Goal: Information Seeking & Learning: Learn about a topic

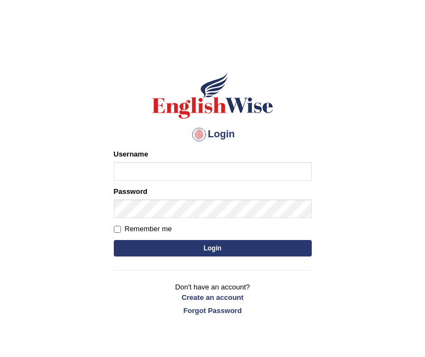
type input "Jazz2315"
click at [148, 246] on button "Login" at bounding box center [213, 248] width 198 height 16
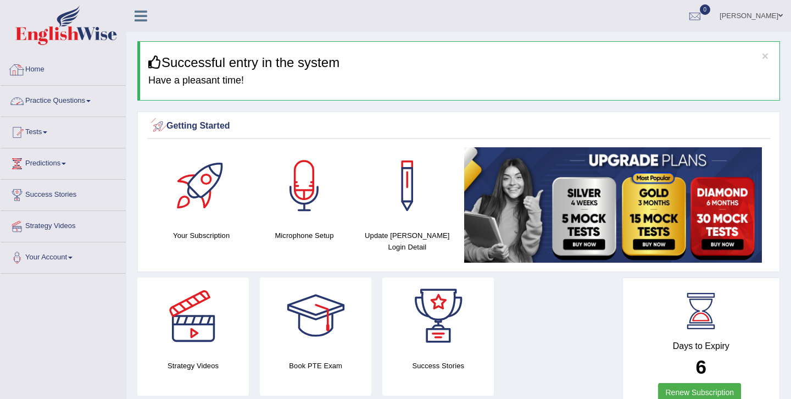
click at [69, 93] on link "Practice Questions" at bounding box center [63, 99] width 125 height 27
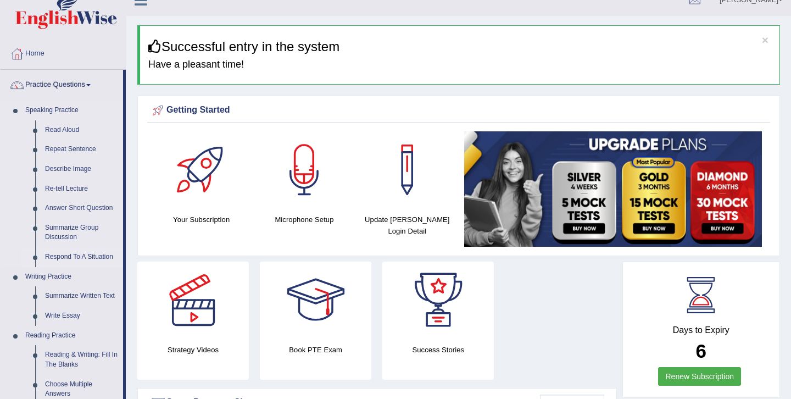
scroll to position [18, 0]
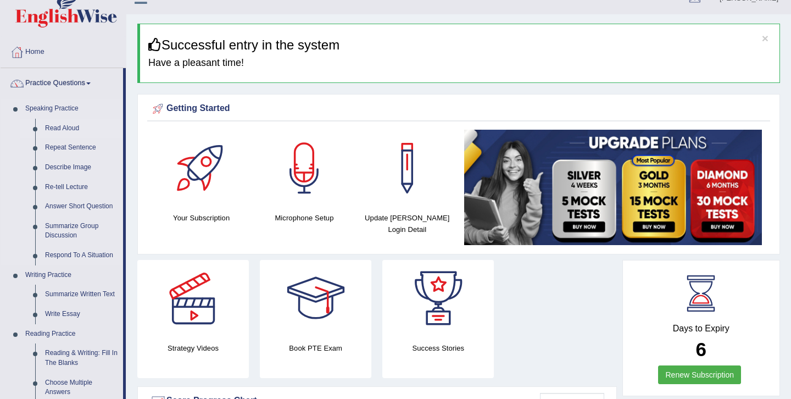
click at [61, 129] on link "Read Aloud" at bounding box center [81, 129] width 83 height 20
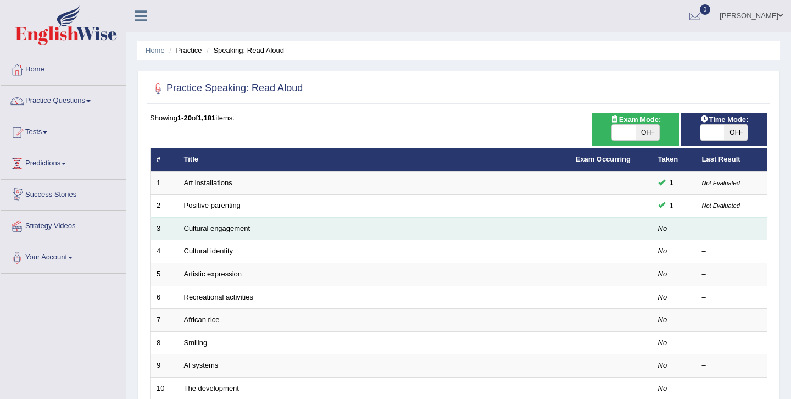
click at [200, 233] on td "Cultural engagement" at bounding box center [374, 228] width 392 height 23
click at [205, 228] on link "Cultural engagement" at bounding box center [217, 228] width 66 height 8
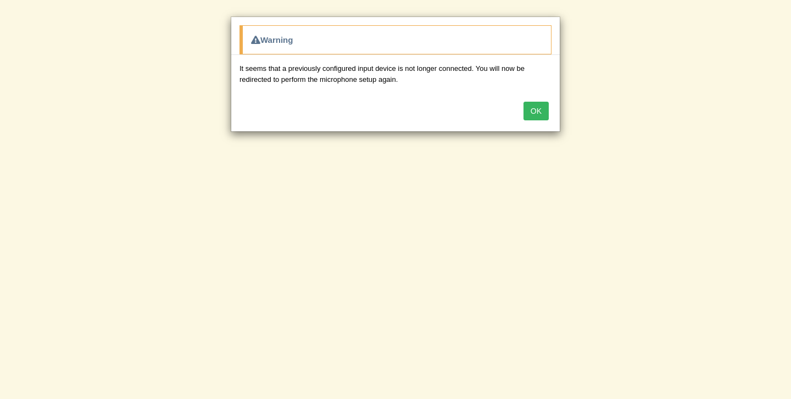
click at [545, 111] on button "OK" at bounding box center [535, 111] width 25 height 19
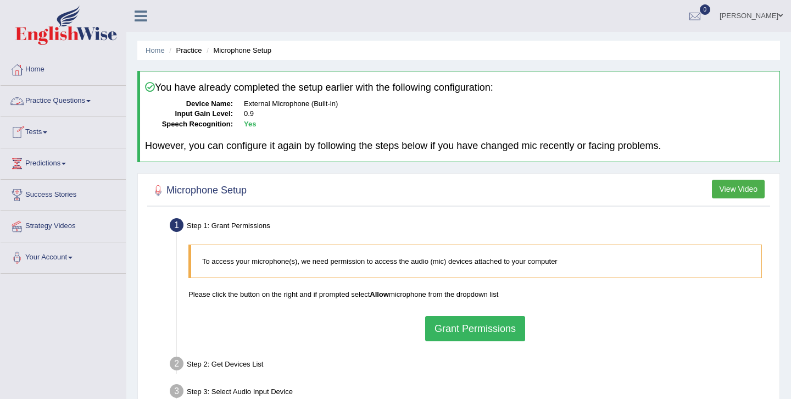
click at [59, 103] on link "Practice Questions" at bounding box center [63, 99] width 125 height 27
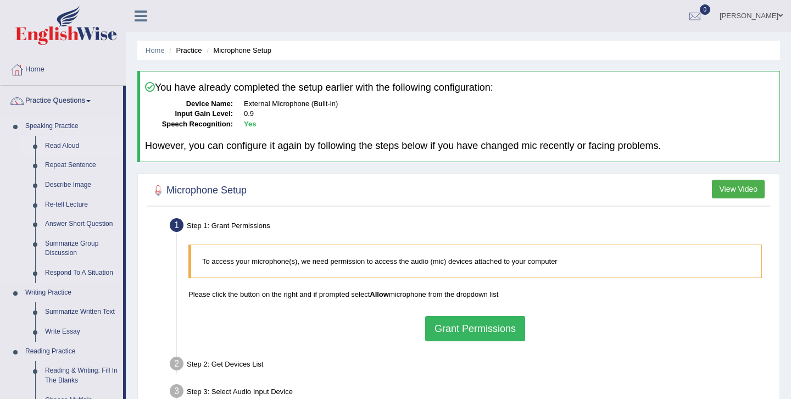
click at [64, 147] on link "Read Aloud" at bounding box center [81, 146] width 83 height 20
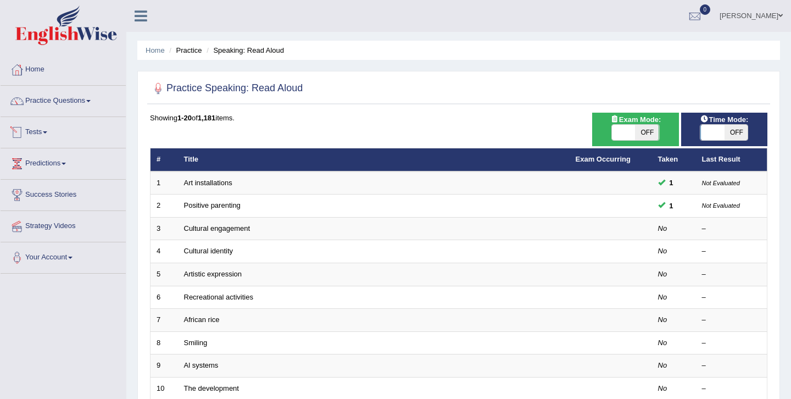
click at [742, 130] on span "OFF" at bounding box center [736, 132] width 24 height 15
checkbox input "true"
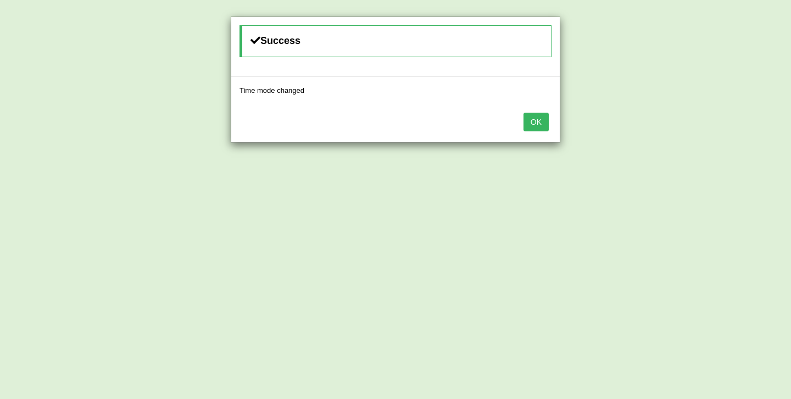
click at [538, 125] on button "OK" at bounding box center [535, 122] width 25 height 19
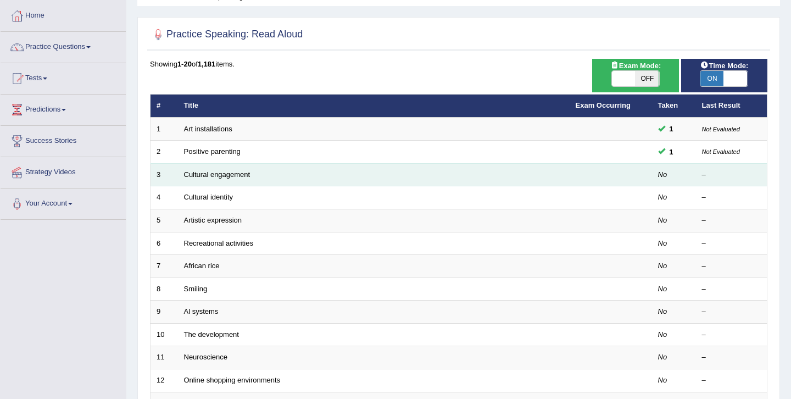
scroll to position [71, 0]
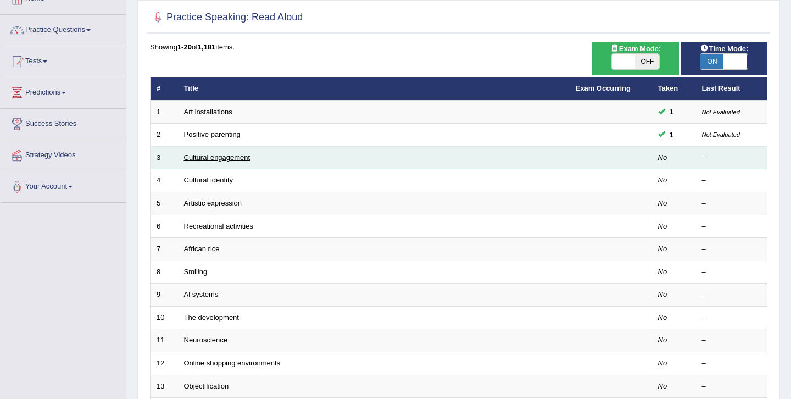
click at [246, 154] on link "Cultural engagement" at bounding box center [217, 157] width 66 height 8
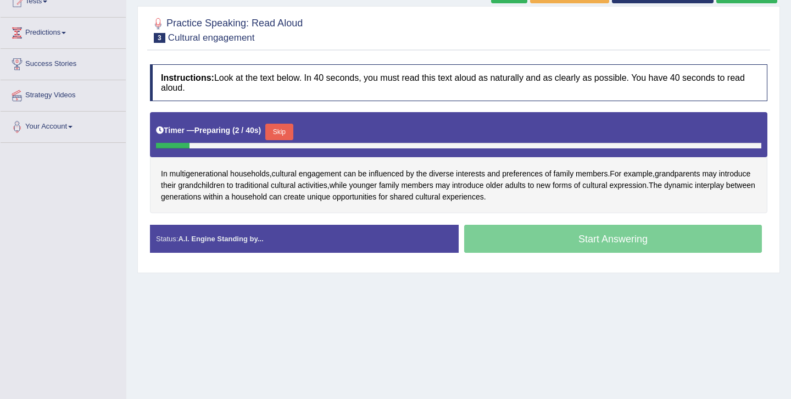
scroll to position [128, 0]
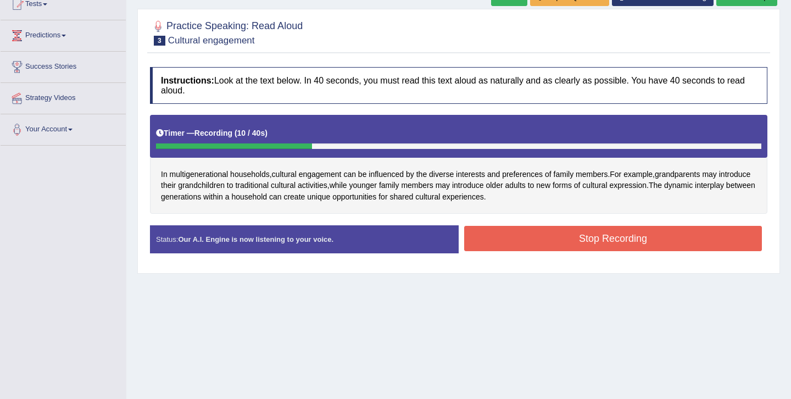
click at [556, 236] on button "Stop Recording" at bounding box center [613, 238] width 298 height 25
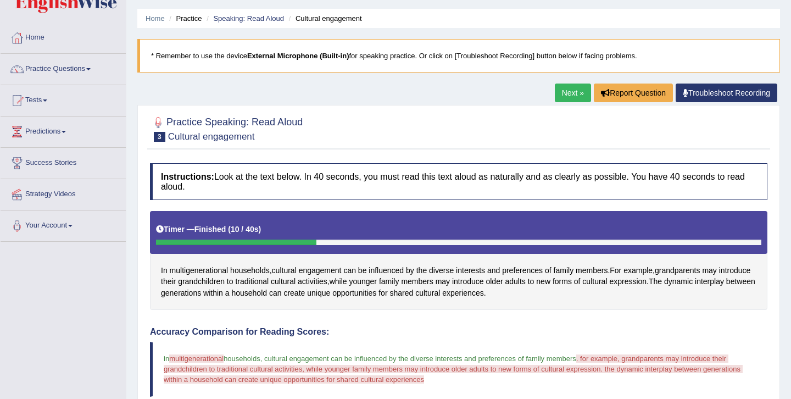
scroll to position [26, 0]
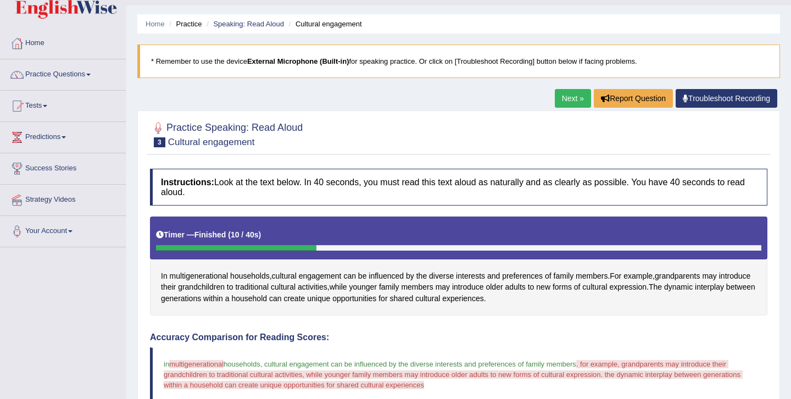
click at [568, 96] on link "Next »" at bounding box center [573, 98] width 36 height 19
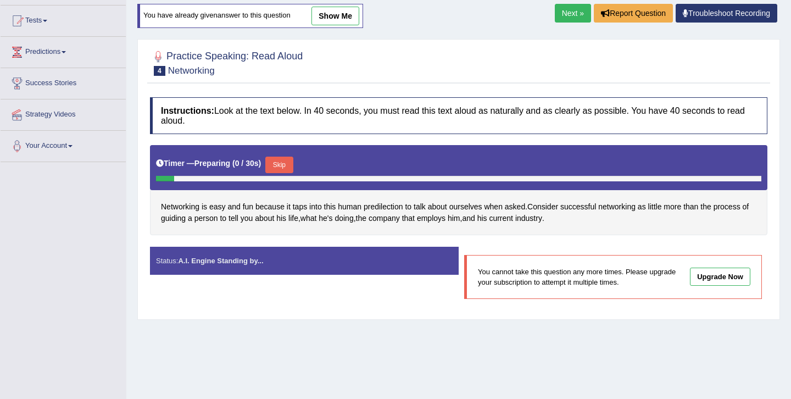
scroll to position [112, 0]
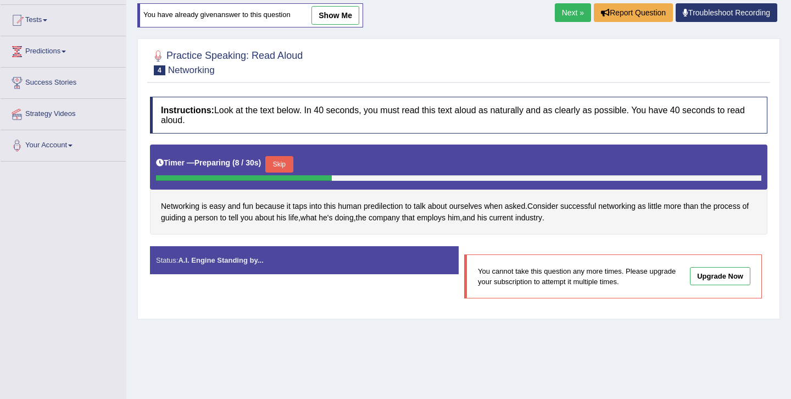
click at [577, 4] on link "Next »" at bounding box center [573, 12] width 36 height 19
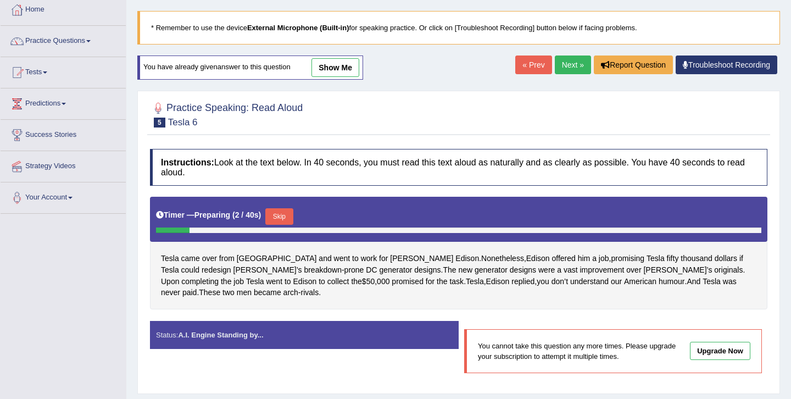
scroll to position [53, 0]
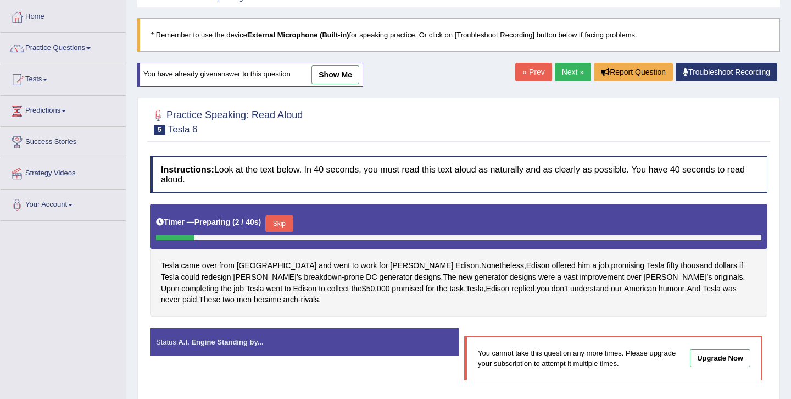
click at [559, 65] on link "Next »" at bounding box center [573, 72] width 36 height 19
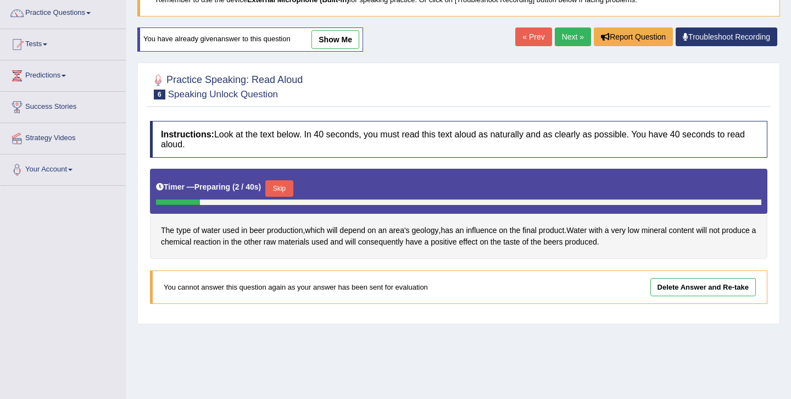
scroll to position [65, 0]
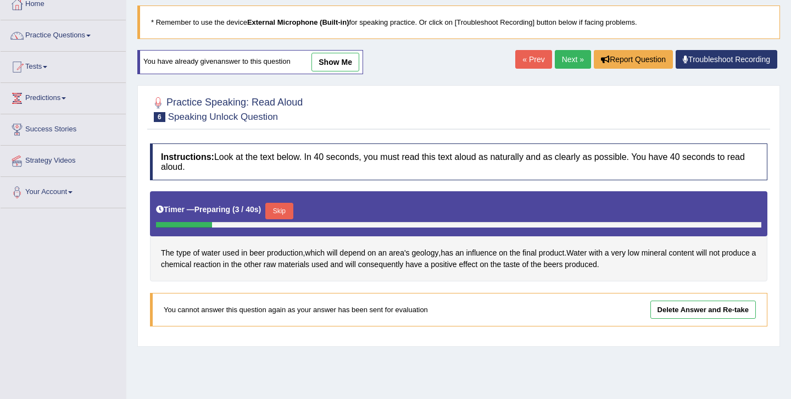
click at [573, 60] on link "Next »" at bounding box center [573, 59] width 36 height 19
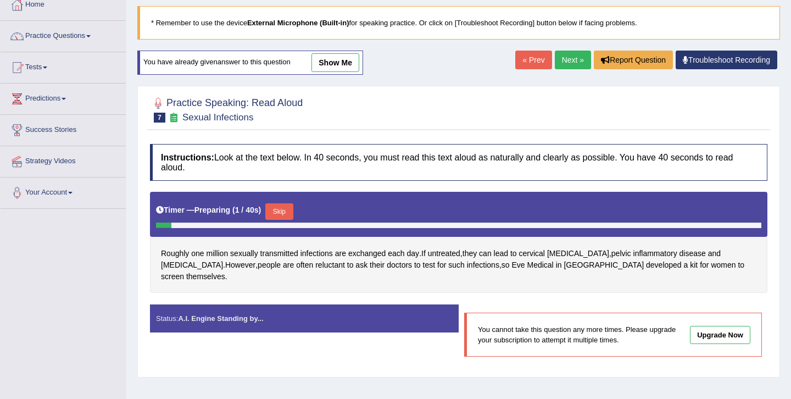
scroll to position [64, 0]
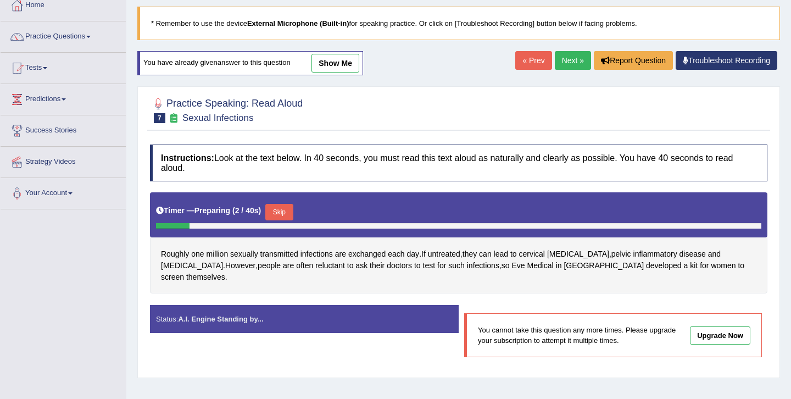
click at [577, 63] on link "Next »" at bounding box center [573, 60] width 36 height 19
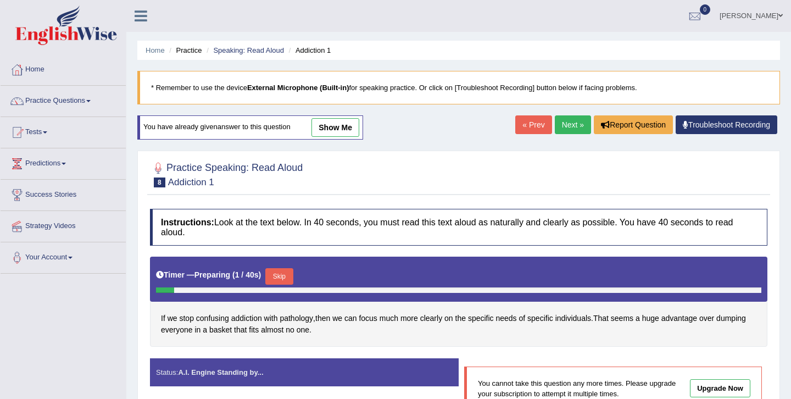
click at [567, 124] on link "Next »" at bounding box center [573, 124] width 36 height 19
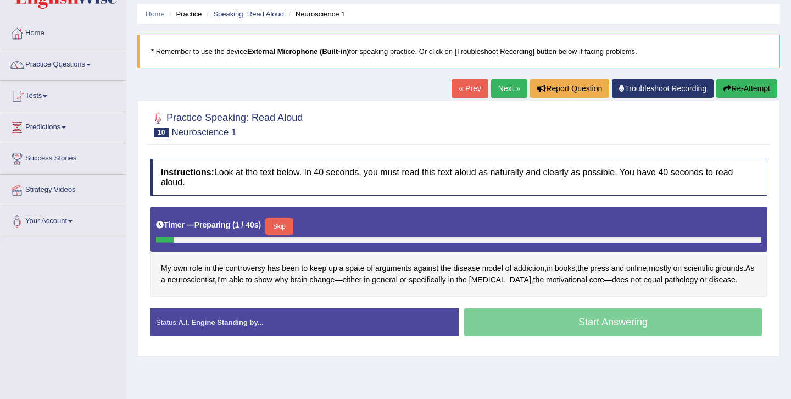
scroll to position [52, 0]
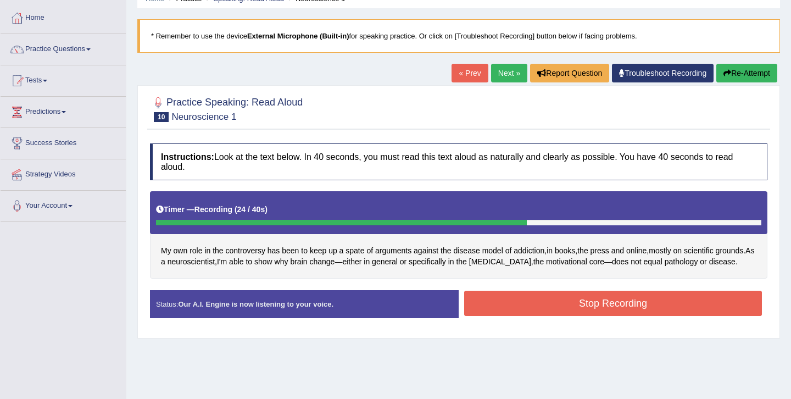
click at [538, 316] on button "Stop Recording" at bounding box center [613, 303] width 298 height 25
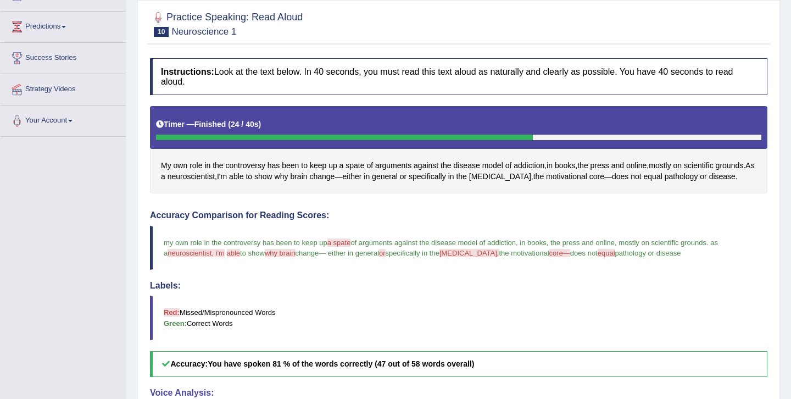
scroll to position [0, 0]
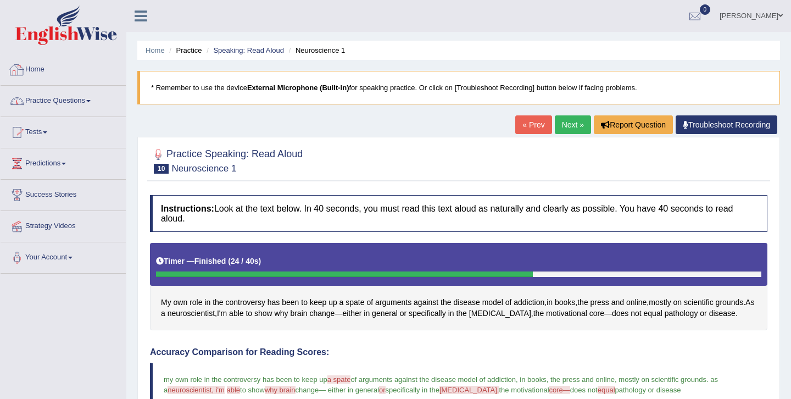
click at [32, 99] on link "Practice Questions" at bounding box center [63, 99] width 125 height 27
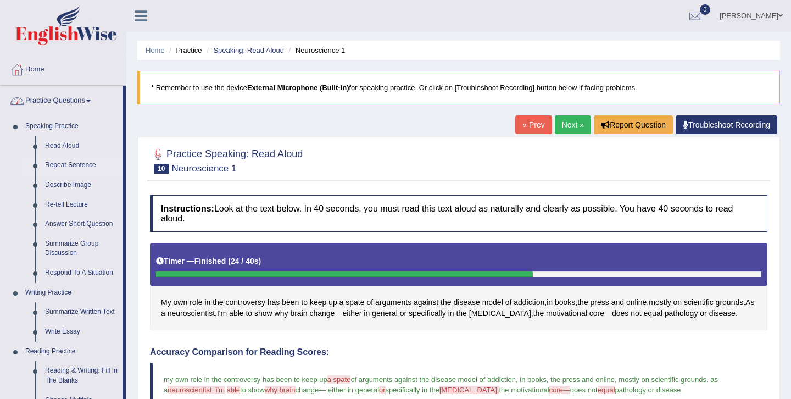
click at [67, 163] on link "Repeat Sentence" at bounding box center [81, 165] width 83 height 20
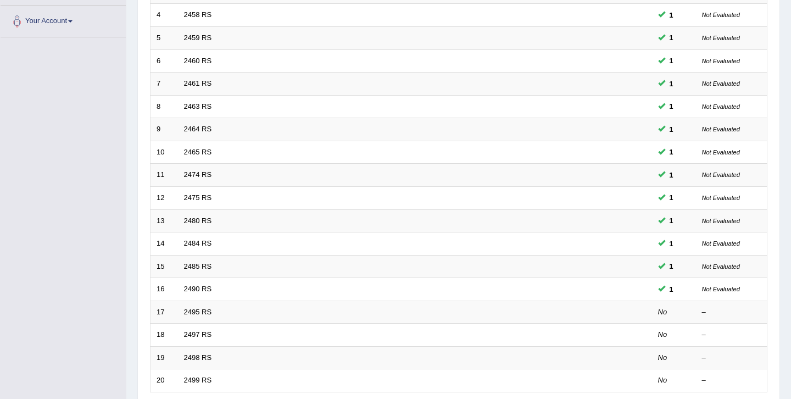
scroll to position [328, 0]
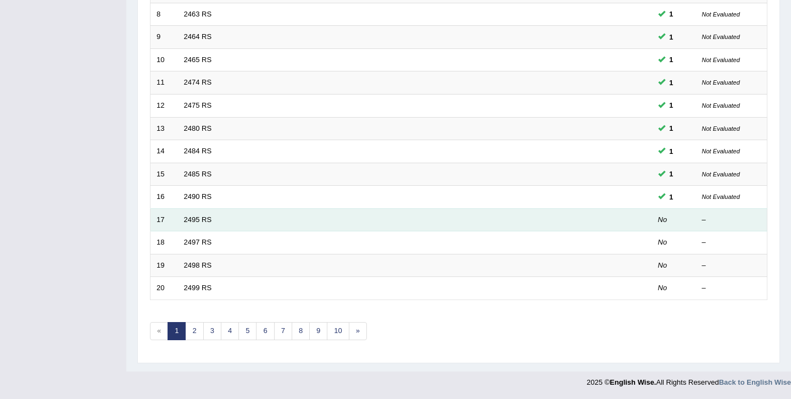
click at [211, 221] on td "2495 RS" at bounding box center [374, 219] width 392 height 23
click at [208, 221] on link "2495 RS" at bounding box center [198, 219] width 28 height 8
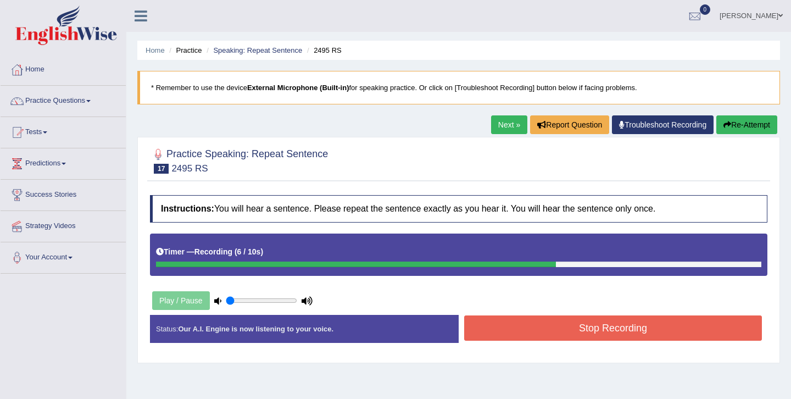
click at [487, 327] on button "Stop Recording" at bounding box center [613, 327] width 298 height 25
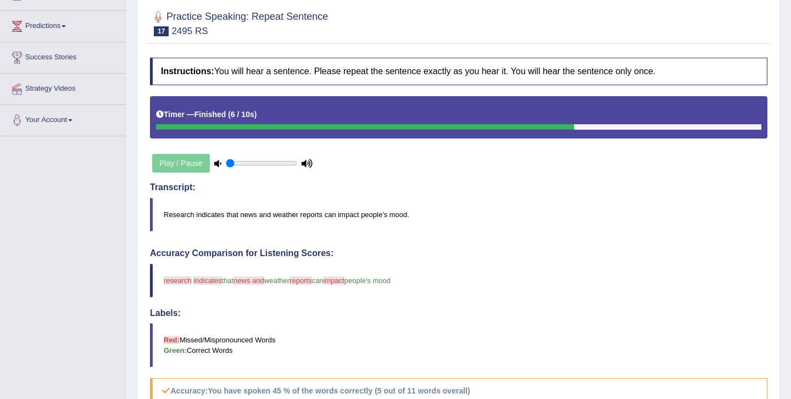
scroll to position [4, 0]
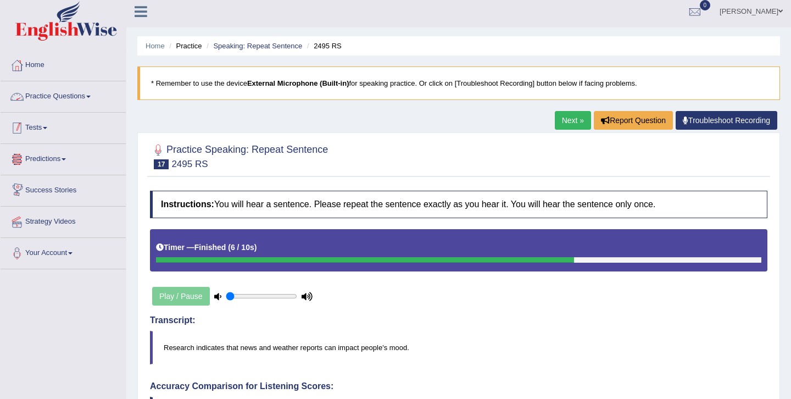
click at [68, 97] on link "Practice Questions" at bounding box center [63, 94] width 125 height 27
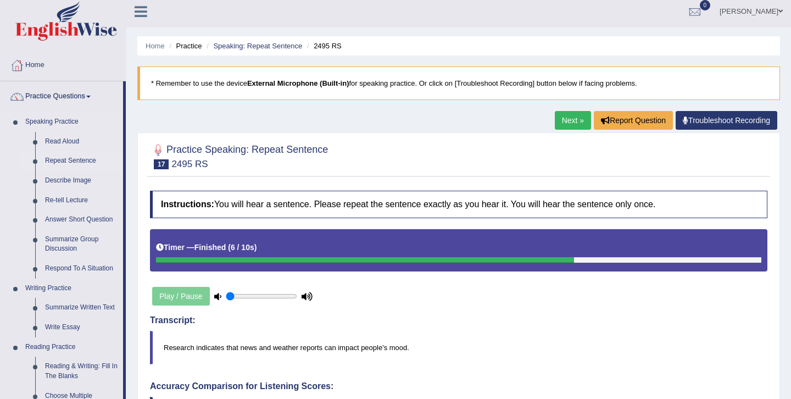
click at [48, 159] on link "Repeat Sentence" at bounding box center [81, 161] width 83 height 20
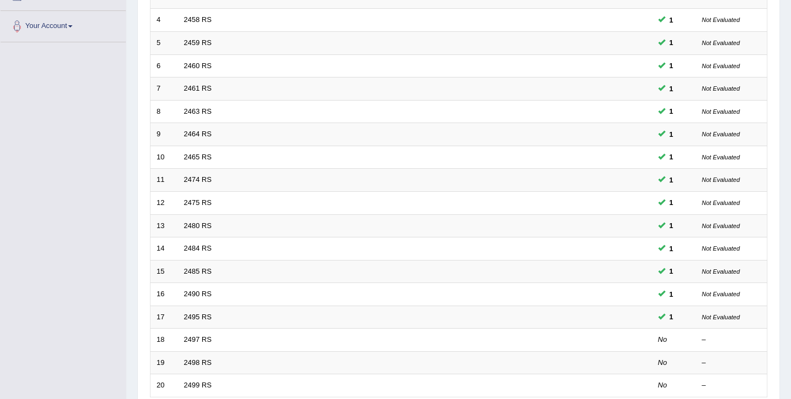
scroll to position [328, 0]
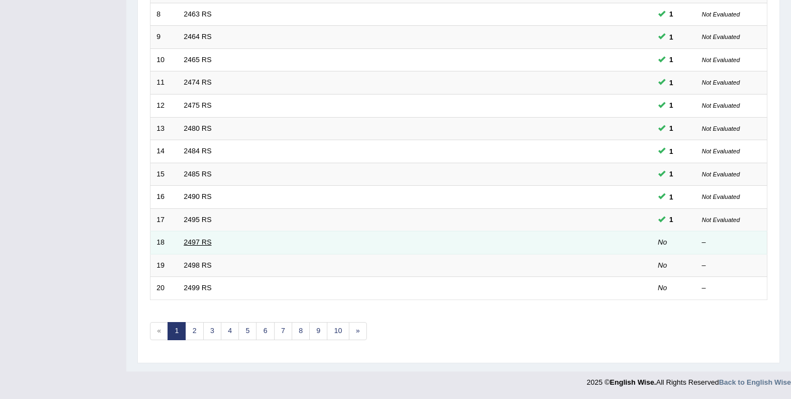
click at [201, 242] on link "2497 RS" at bounding box center [198, 242] width 28 height 8
